Goal: Communication & Community: Connect with others

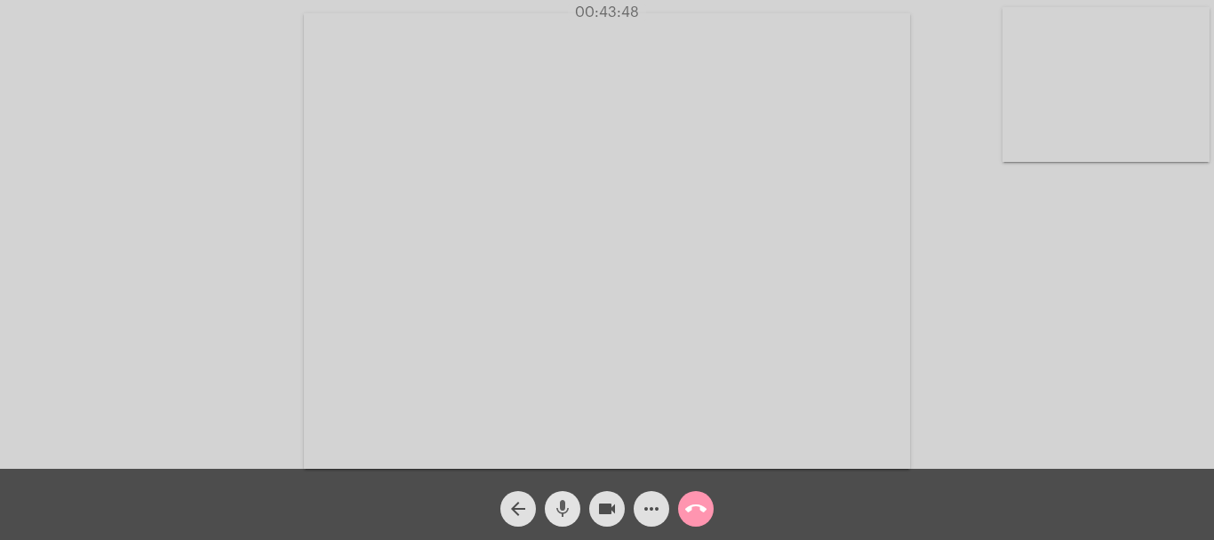
click at [551, 515] on button "mic" at bounding box center [563, 509] width 36 height 36
click at [560, 512] on mat-icon "mic_off" at bounding box center [562, 508] width 21 height 21
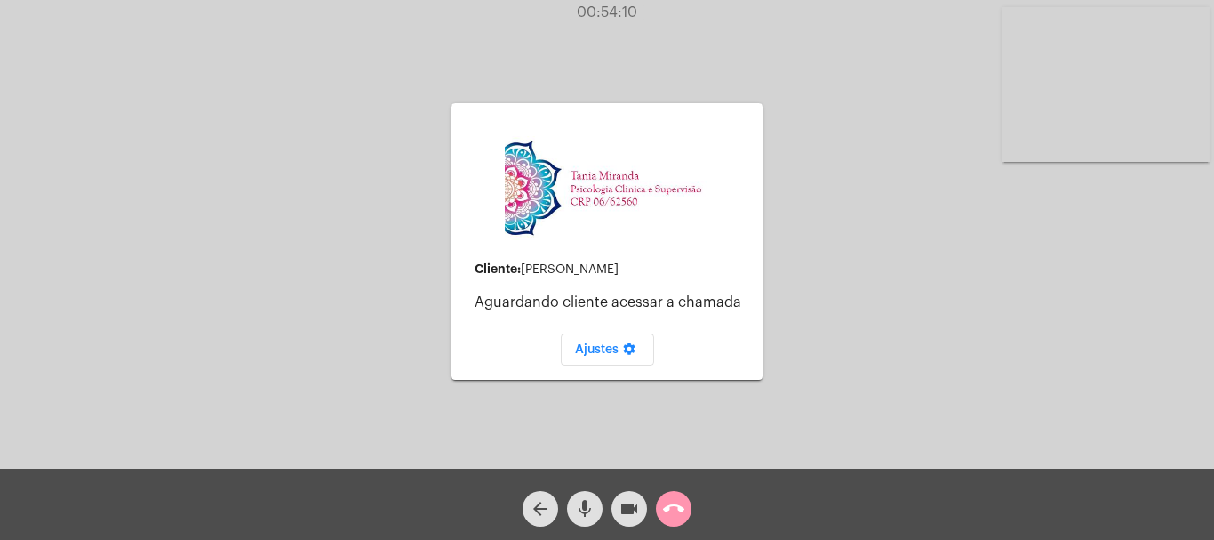
click at [698, 509] on div "arrow_back mic videocam call_end" at bounding box center [607, 503] width 1214 height 71
click at [682, 511] on mat-icon "call_end" at bounding box center [673, 508] width 21 height 21
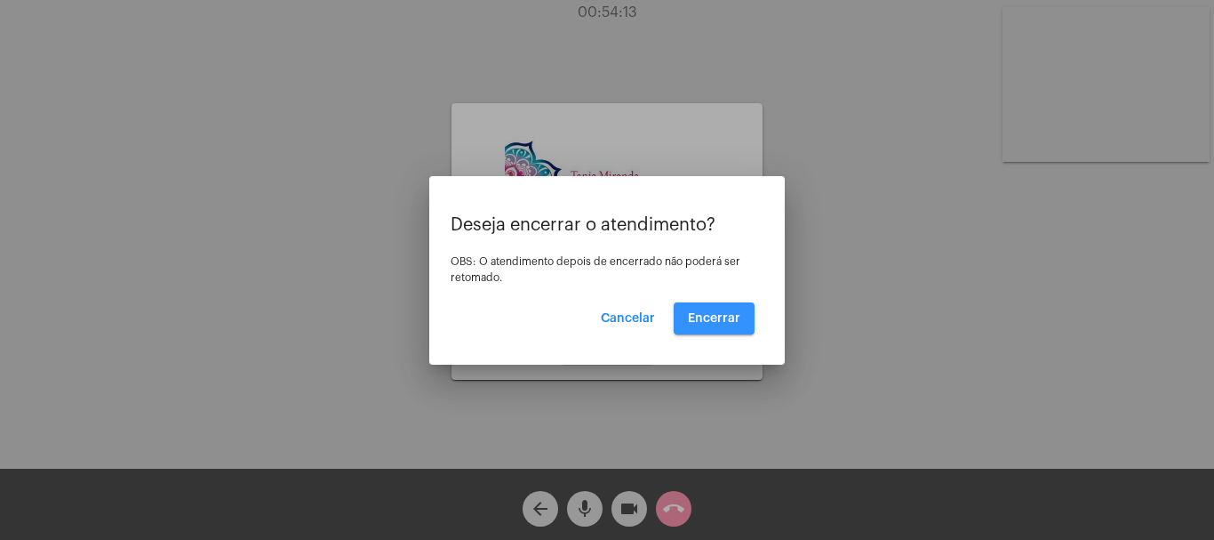
click at [733, 307] on button "Encerrar" at bounding box center [714, 318] width 81 height 32
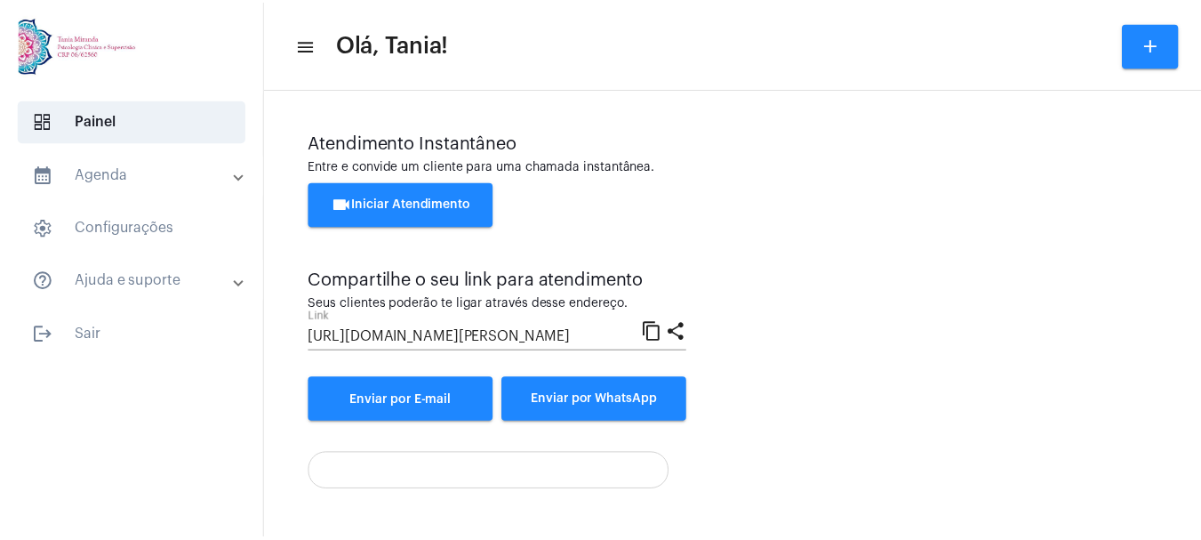
scroll to position [124, 0]
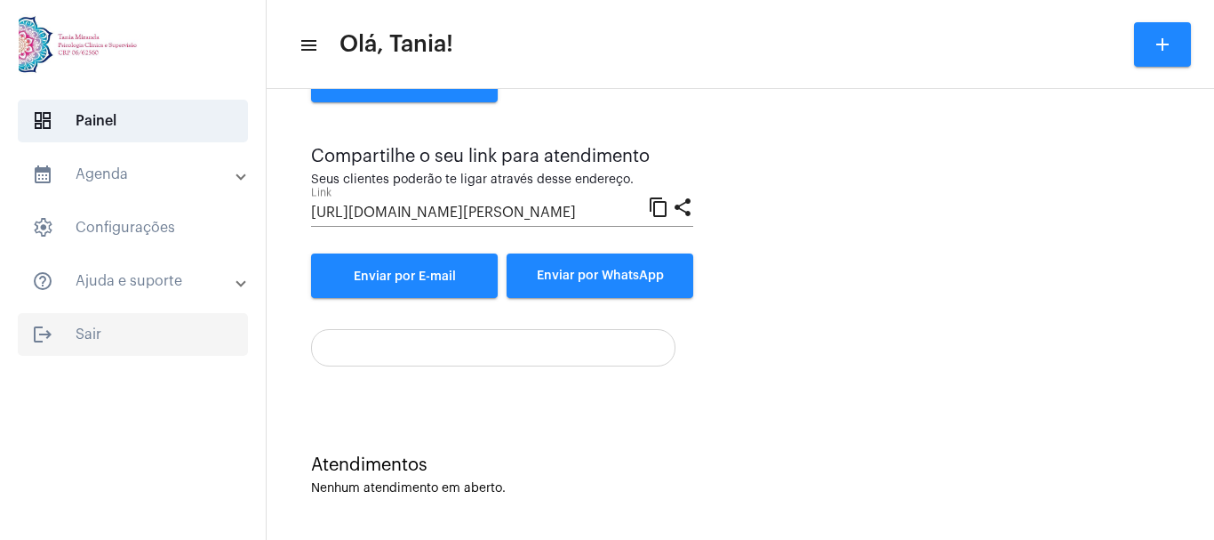
click at [89, 340] on span "logout Sair" at bounding box center [133, 334] width 230 height 43
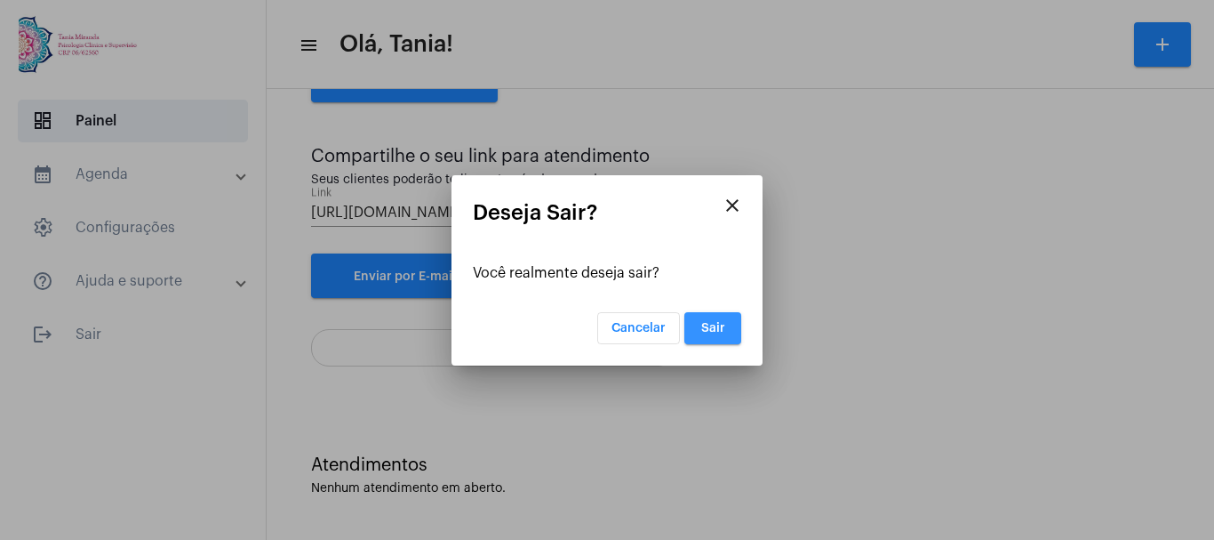
click at [725, 324] on button "Sair" at bounding box center [712, 328] width 57 height 32
